Goal: Information Seeking & Learning: Learn about a topic

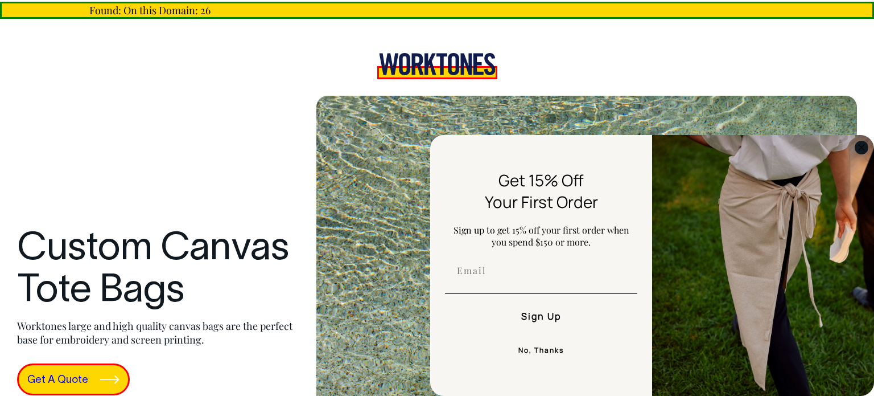
click at [861, 145] on circle "Close dialog" at bounding box center [861, 147] width 13 height 13
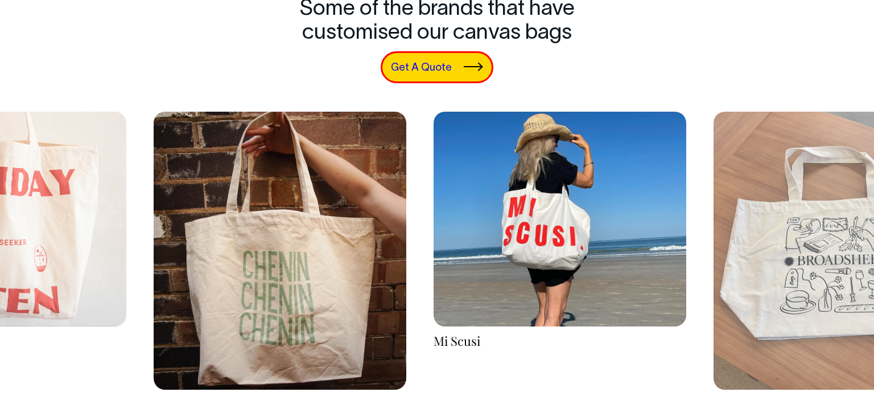
scroll to position [1948, 0]
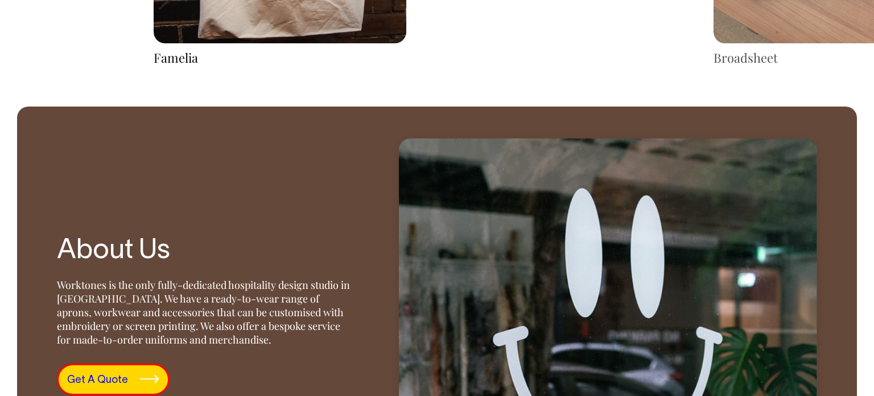
click at [176, 58] on div "Famelia" at bounding box center [280, 58] width 253 height 18
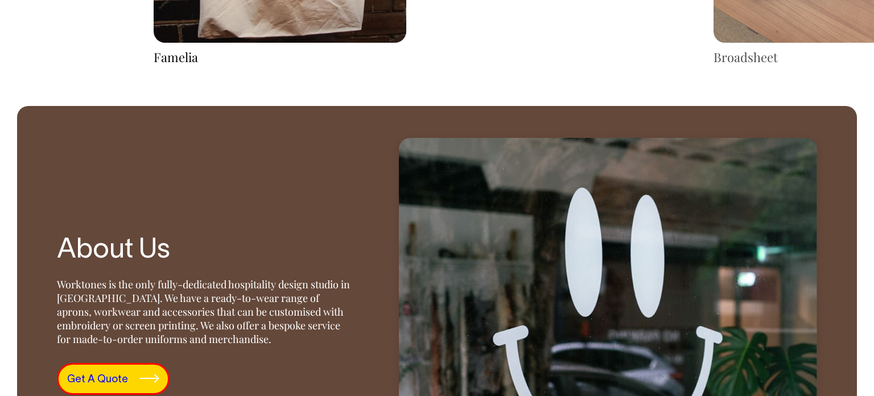
drag, startPoint x: 464, startPoint y: 6, endPoint x: 496, endPoint y: 8, distance: 31.9
click at [743, 59] on div "Broadsheet" at bounding box center [840, 57] width 253 height 18
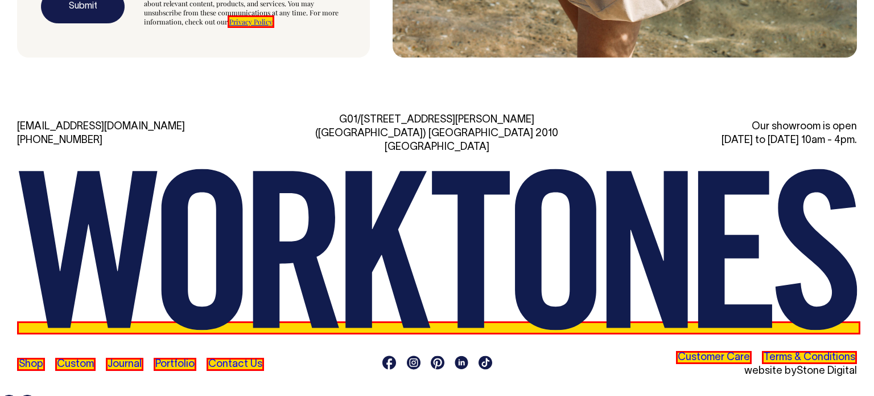
scroll to position [3516, 0]
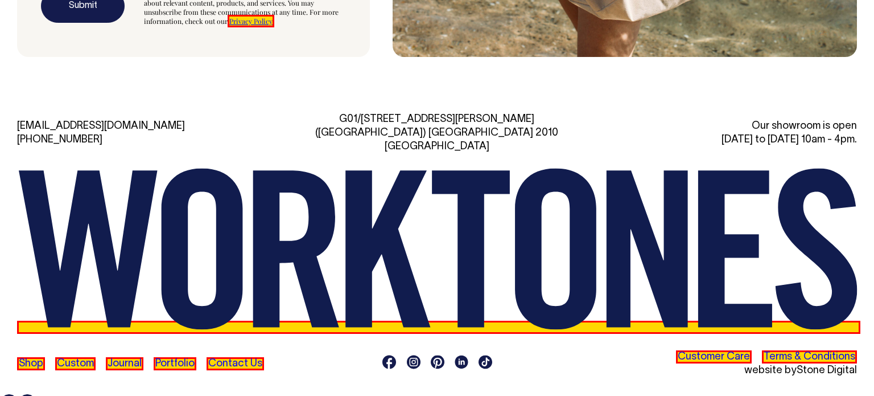
click at [321, 350] on div "Shop Custom Journal Portfolio Contact Us" at bounding box center [437, 363] width 840 height 27
click at [310, 97] on div "hi@worktones.com +61 2 7203 1616 G01/50 Marshall St, Surry Hills (Gadigal) NSW …" at bounding box center [437, 245] width 874 height 297
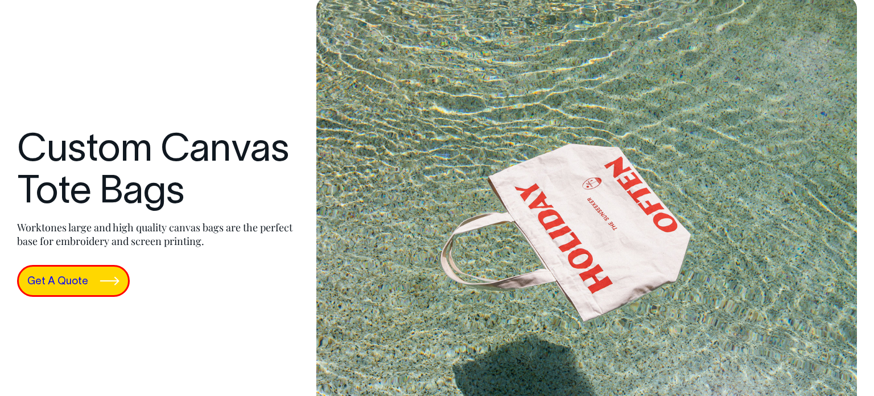
scroll to position [107, 0]
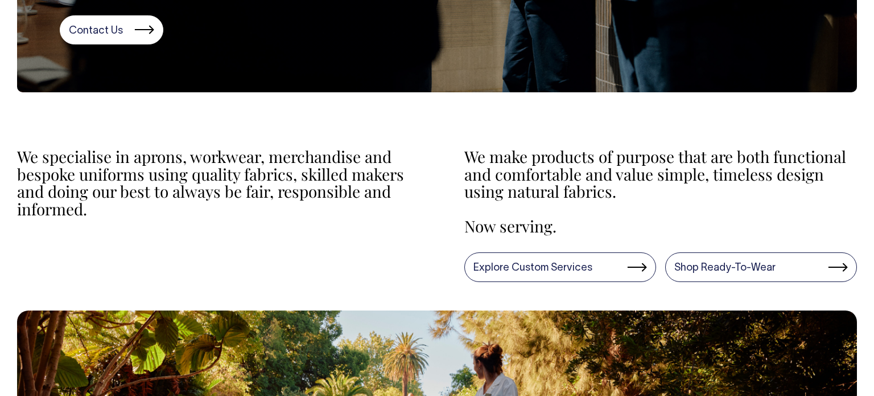
scroll to position [257, 0]
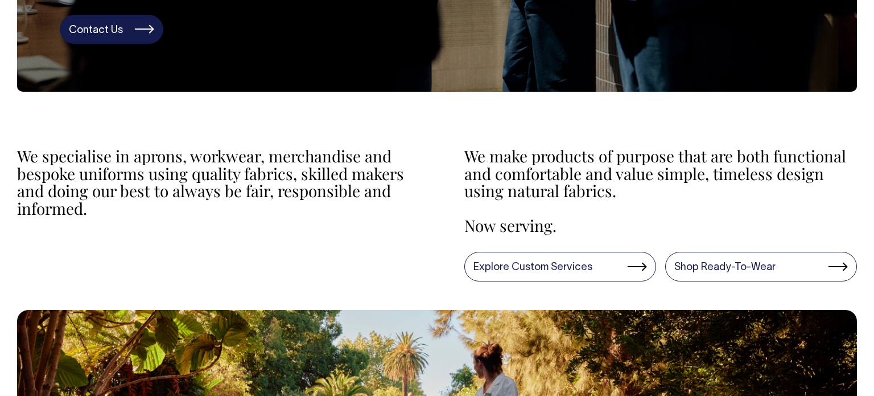
copy link "Contact Us"
drag, startPoint x: 51, startPoint y: 27, endPoint x: 65, endPoint y: 25, distance: 14.3
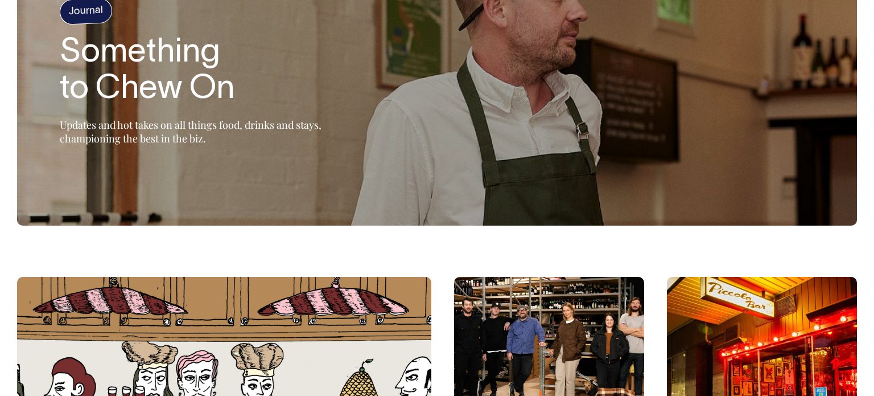
scroll to position [121, 0]
